Goal: Task Accomplishment & Management: Use online tool/utility

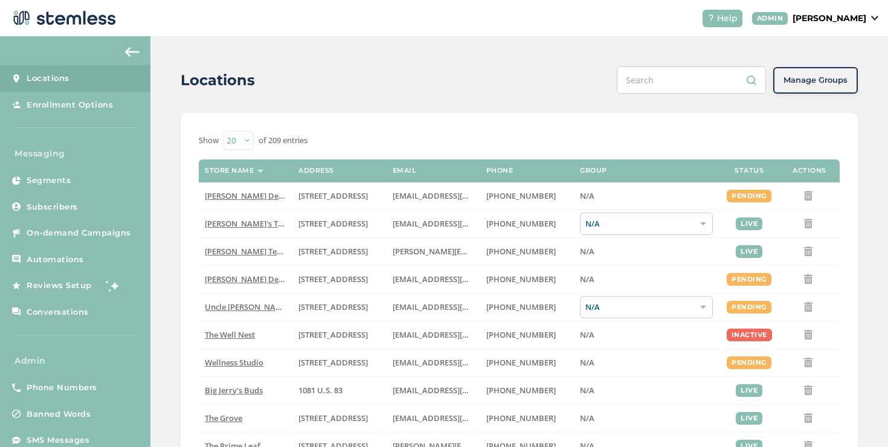
click at [812, 14] on p "[PERSON_NAME]" at bounding box center [830, 18] width 74 height 13
click at [845, 85] on span "Impersonate" at bounding box center [835, 87] width 59 height 12
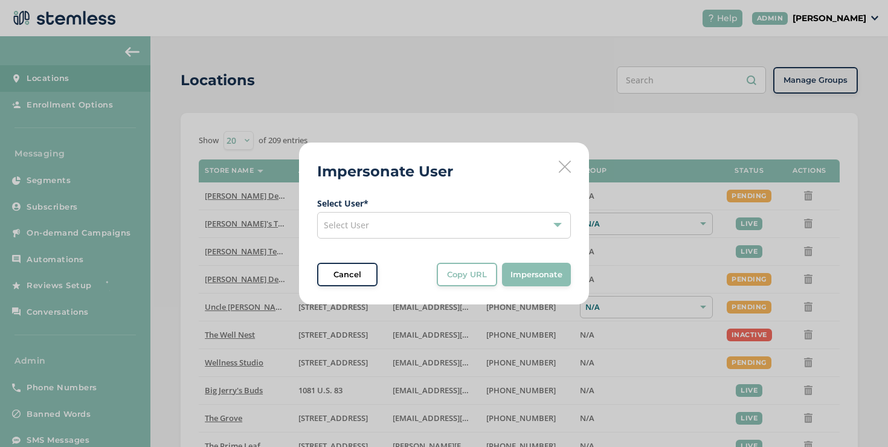
click at [495, 212] on div "Select User" at bounding box center [444, 225] width 254 height 27
click at [482, 227] on div "Select User" at bounding box center [444, 225] width 254 height 27
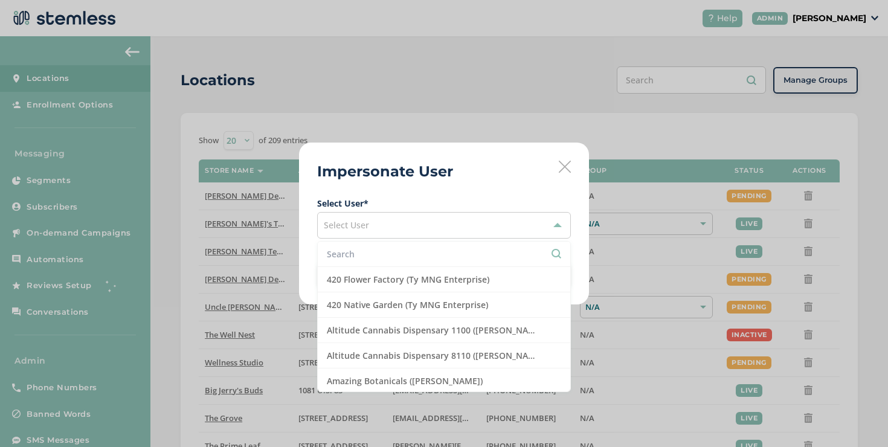
click at [396, 245] on li at bounding box center [444, 254] width 253 height 25
click at [393, 250] on input "text" at bounding box center [444, 254] width 234 height 13
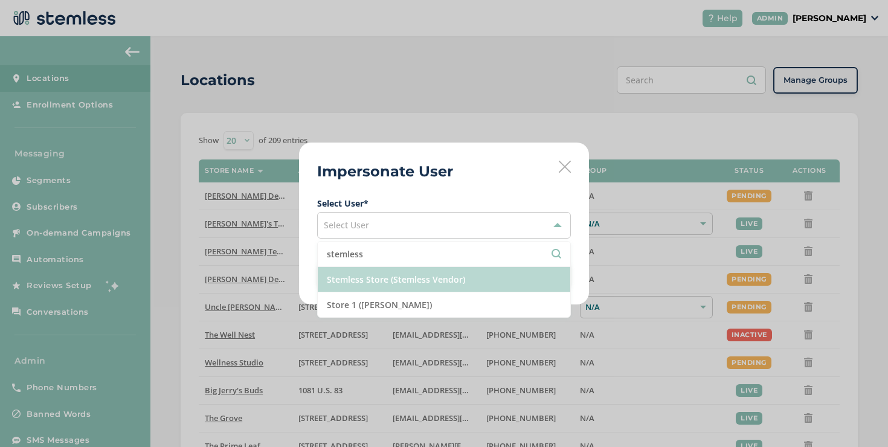
type input "stemless"
click at [393, 286] on li "Stemless Store (Stemless Vendor)" at bounding box center [444, 279] width 253 height 25
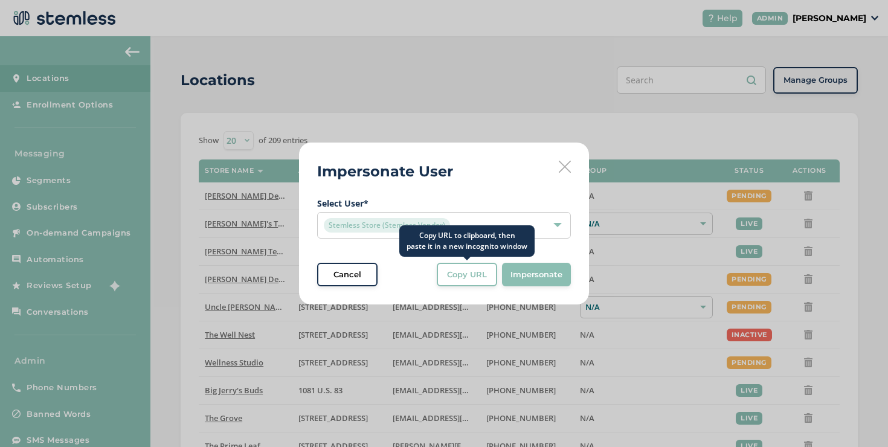
click at [468, 279] on span "Copy URL" at bounding box center [467, 275] width 40 height 12
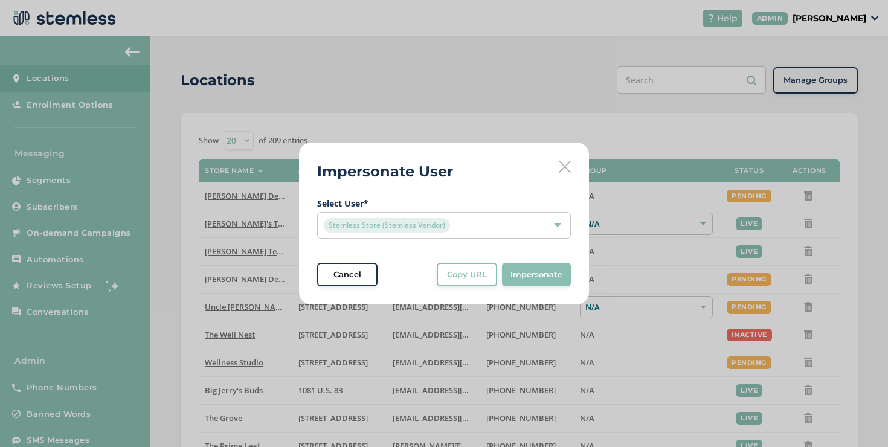
click at [568, 163] on icon at bounding box center [565, 167] width 12 height 12
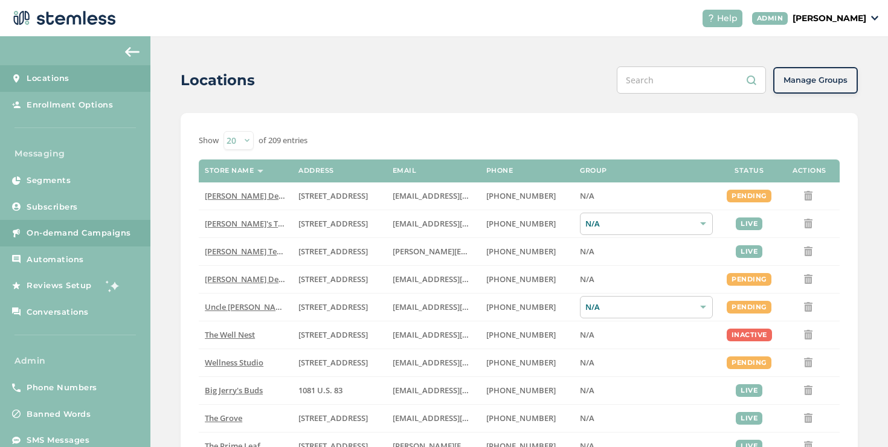
click at [131, 236] on link "On-demand Campaigns" at bounding box center [75, 233] width 150 height 27
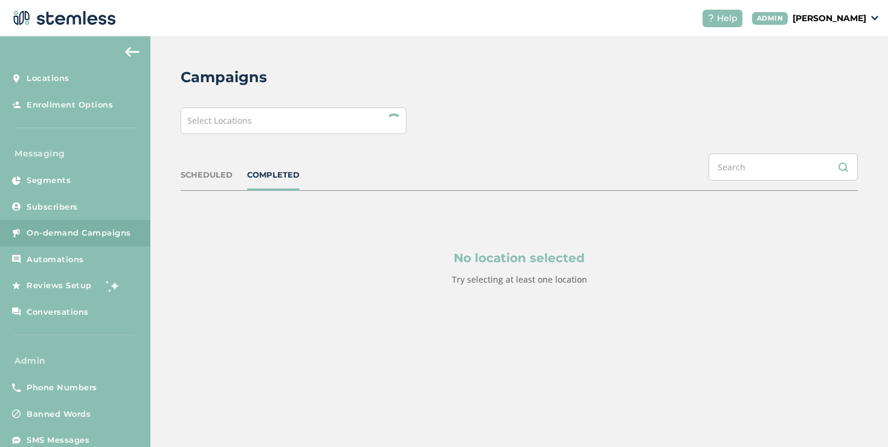
click at [239, 131] on div "Select Locations" at bounding box center [294, 121] width 226 height 27
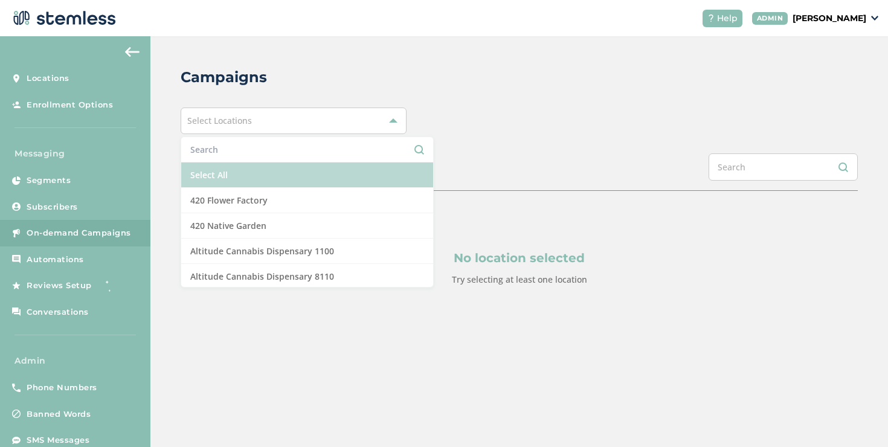
click at [227, 176] on li "Select All" at bounding box center [307, 175] width 252 height 25
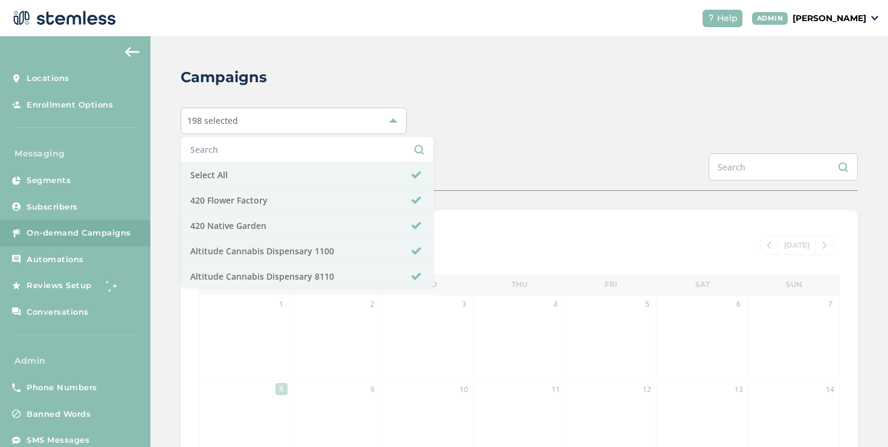
click at [507, 148] on div "Campaigns 198 selected Select All 420 Flower Factory 420 Native Garden Altitude…" at bounding box center [519, 403] width 738 height 734
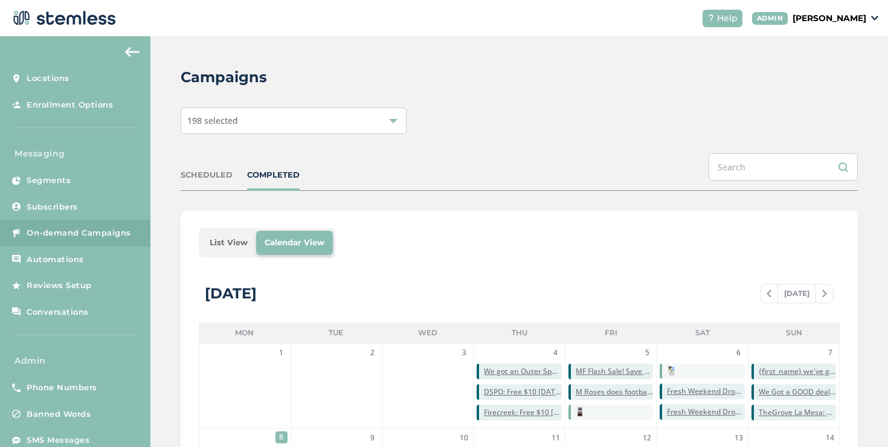
click at [230, 241] on li "List View" at bounding box center [228, 243] width 55 height 24
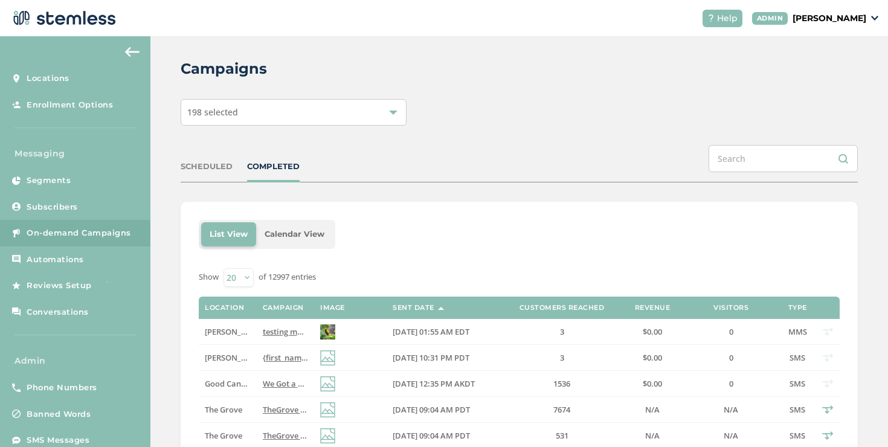
scroll to position [18, 0]
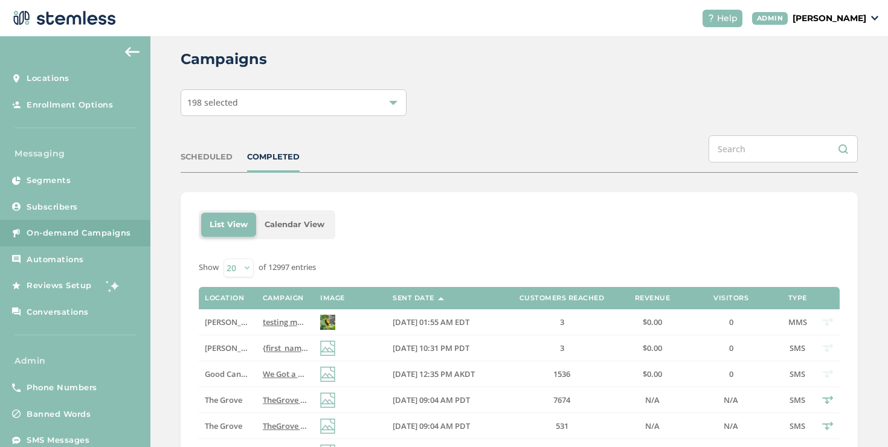
click at [186, 153] on div "SCHEDULED" at bounding box center [207, 157] width 52 height 12
